Goal: Information Seeking & Learning: Learn about a topic

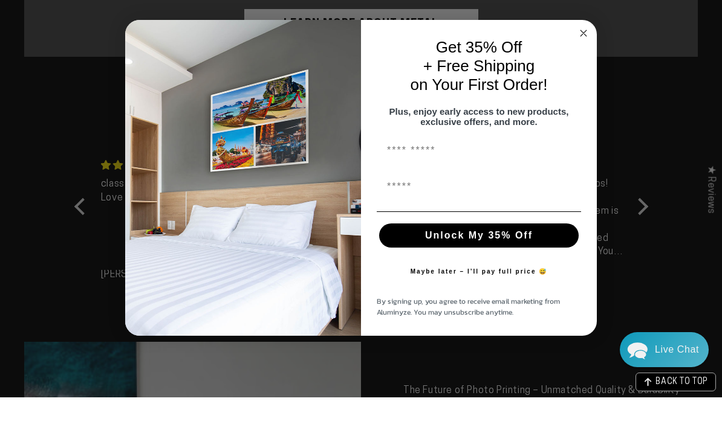
scroll to position [1005, 0]
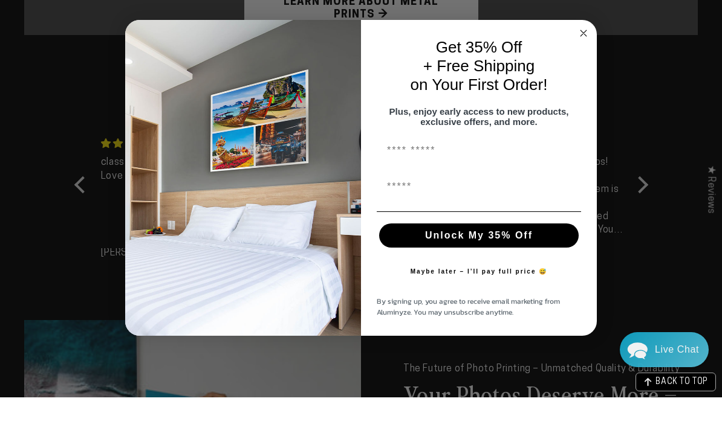
click at [586, 68] on circle "Close dialog" at bounding box center [584, 75] width 14 height 14
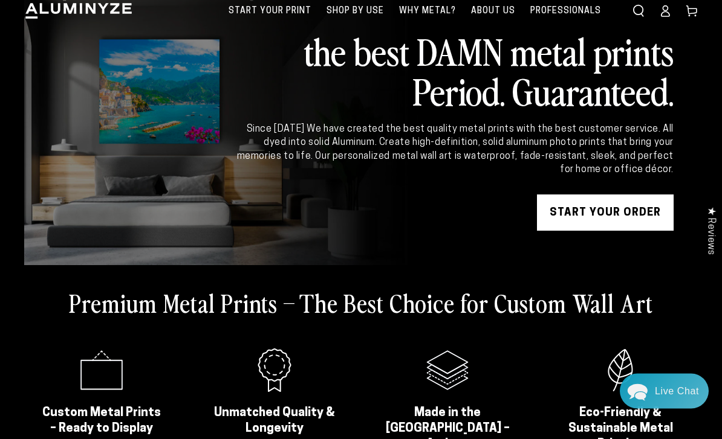
scroll to position [0, 0]
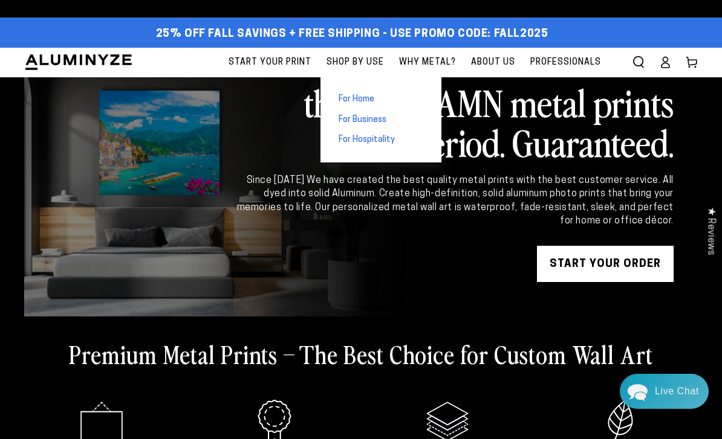
click at [352, 94] on span "For Home" at bounding box center [356, 100] width 36 height 12
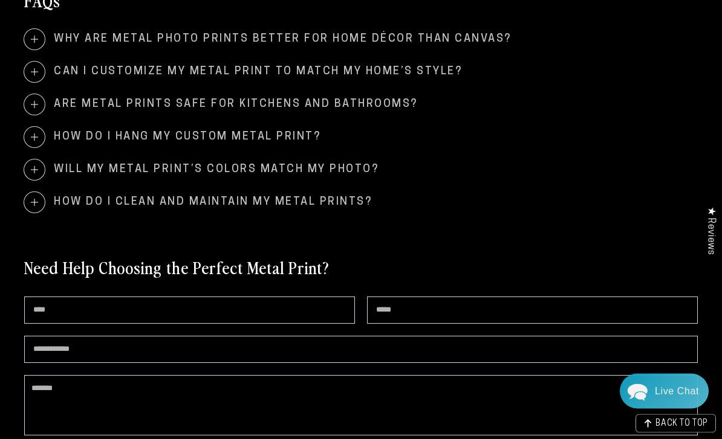
scroll to position [2245, 0]
click at [141, 131] on span "How do I hang my custom metal print?" at bounding box center [360, 137] width 673 height 21
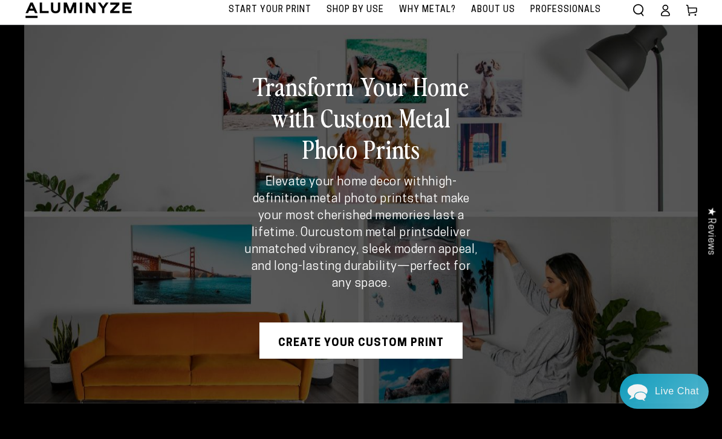
scroll to position [0, 0]
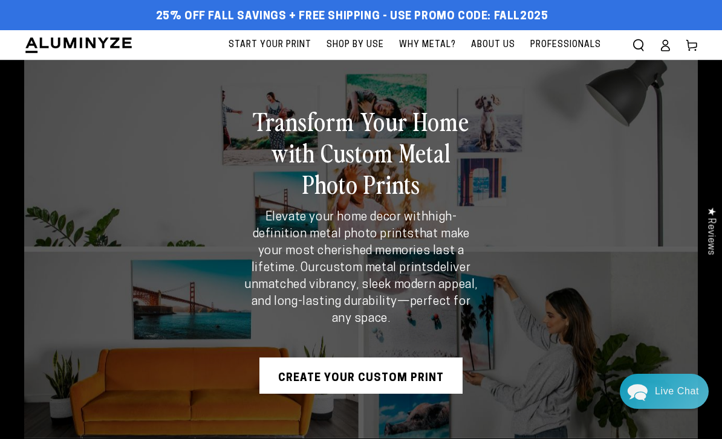
click at [641, 45] on icon "Search our site" at bounding box center [638, 45] width 12 height 12
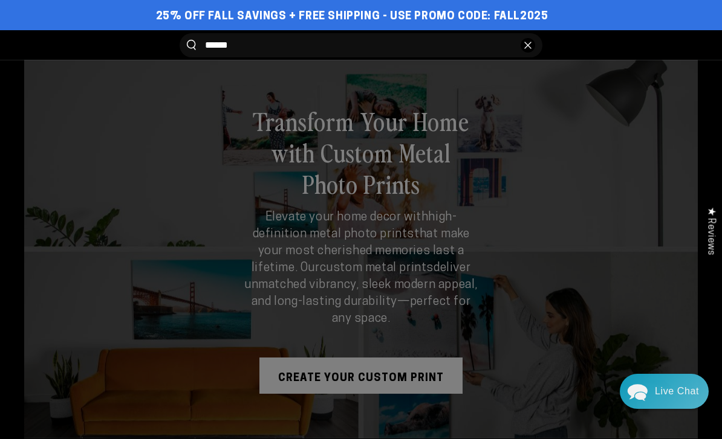
type input "******"
click at [191, 45] on button "Search our site" at bounding box center [191, 45] width 9 height 10
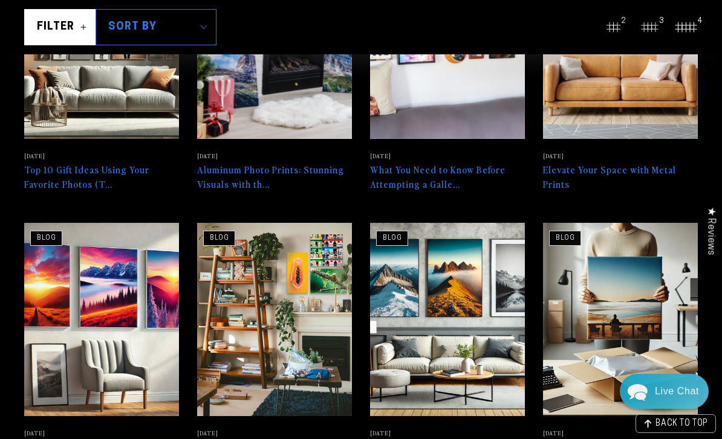
scroll to position [330, 0]
